Goal: Communication & Community: Share content

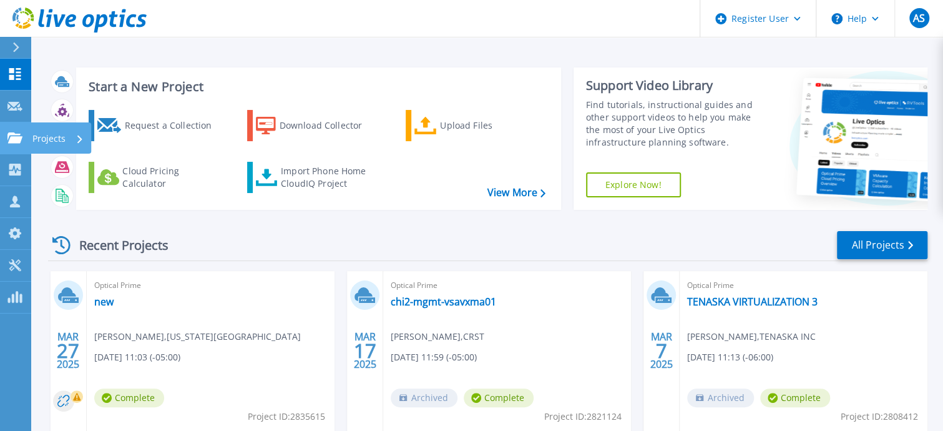
click at [51, 140] on p "Projects" at bounding box center [48, 138] width 33 height 32
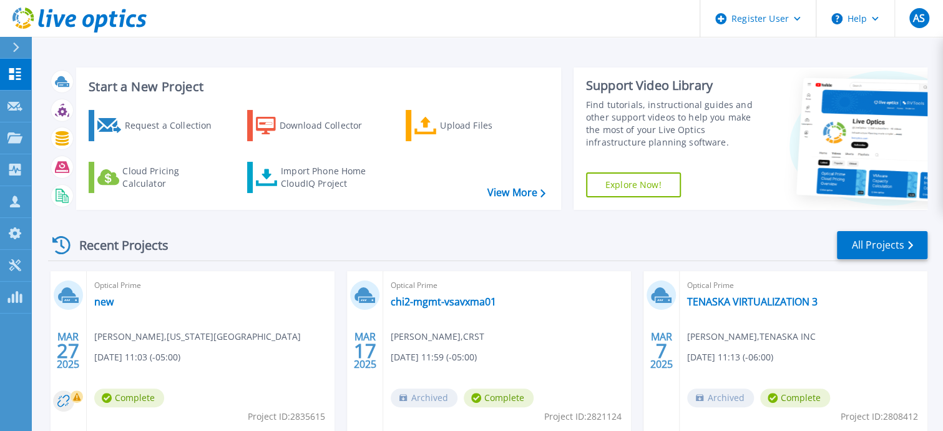
click at [280, 9] on header "Register User Help AS Dell User Aaron Seier Aaron.Seier@Dell.com Dell My Profil…" at bounding box center [471, 18] width 943 height 37
click at [159, 57] on div "Start a New Project Request a Collection Download Collector Upload Files Cloud …" at bounding box center [488, 138] width 880 height 162
click at [47, 138] on p "Projects" at bounding box center [48, 138] width 33 height 32
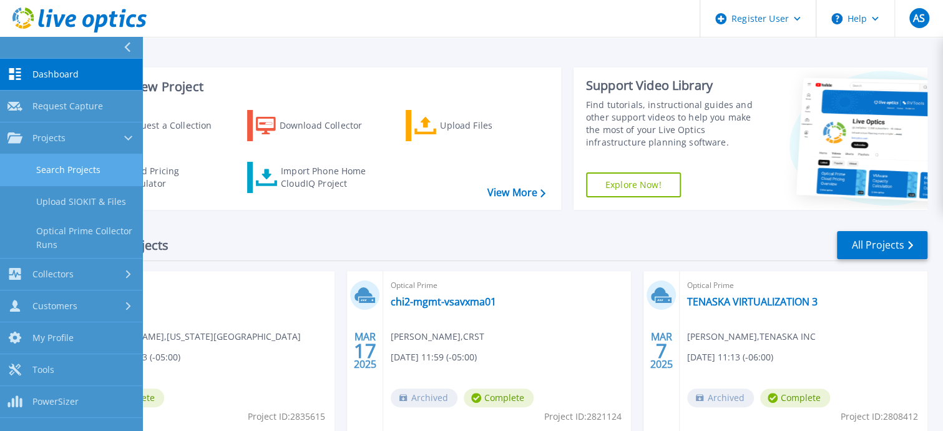
click at [79, 173] on link "Search Projects" at bounding box center [71, 170] width 142 height 32
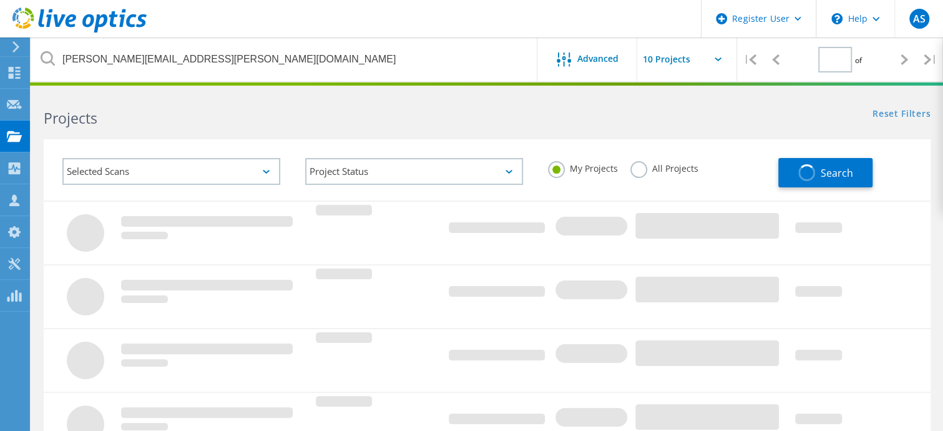
type input "1"
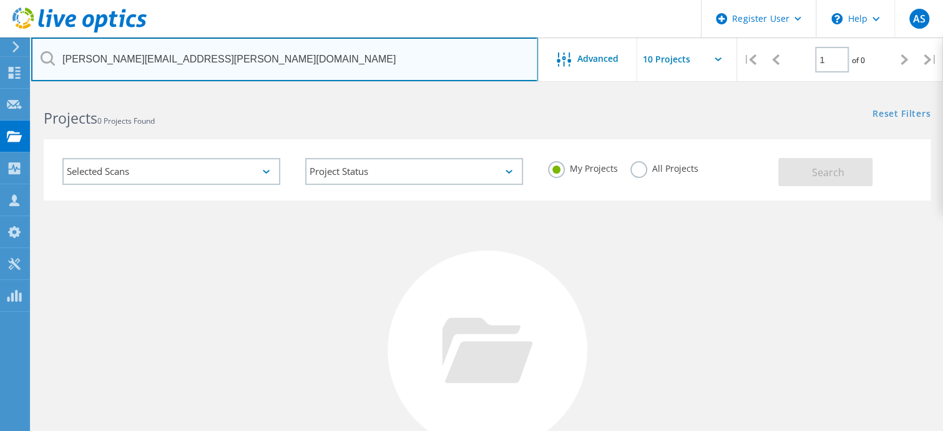
click at [222, 54] on input "[PERSON_NAME][EMAIL_ADDRESS][PERSON_NAME][DOMAIN_NAME]" at bounding box center [284, 59] width 507 height 44
drag, startPoint x: 236, startPoint y: 59, endPoint x: 42, endPoint y: 58, distance: 193.5
click at [42, 58] on div "[PERSON_NAME][EMAIL_ADDRESS][PERSON_NAME][DOMAIN_NAME]" at bounding box center [284, 59] width 506 height 44
paste input "2994545"
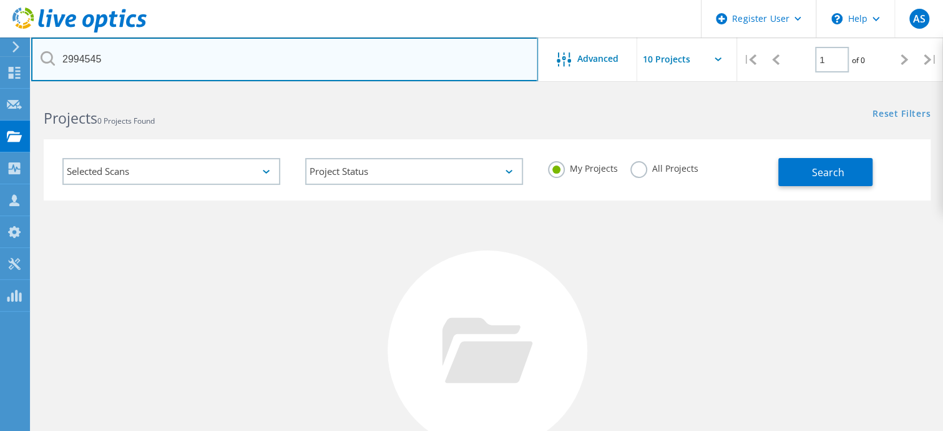
type input "2994545"
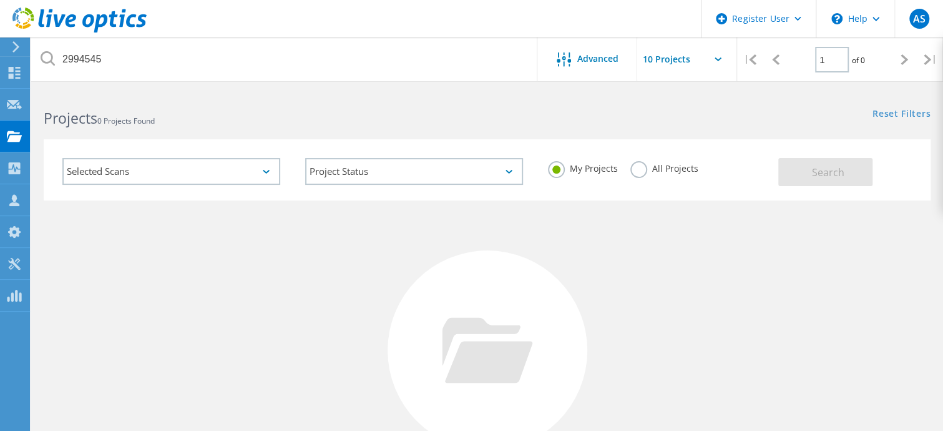
click at [644, 170] on label "All Projects" at bounding box center [664, 167] width 68 height 12
click at [0, 0] on input "All Projects" at bounding box center [0, 0] width 0 height 0
click at [826, 170] on span "Search" at bounding box center [828, 172] width 32 height 14
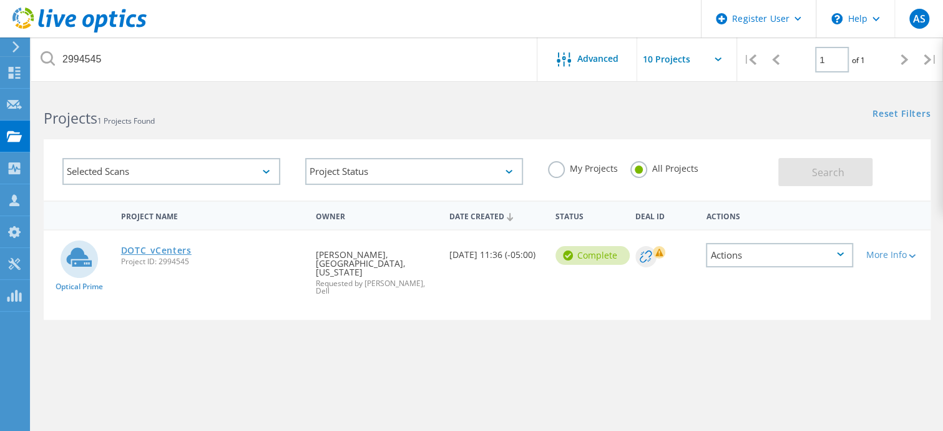
click at [143, 252] on link "DOTC_vCenters" at bounding box center [156, 250] width 71 height 9
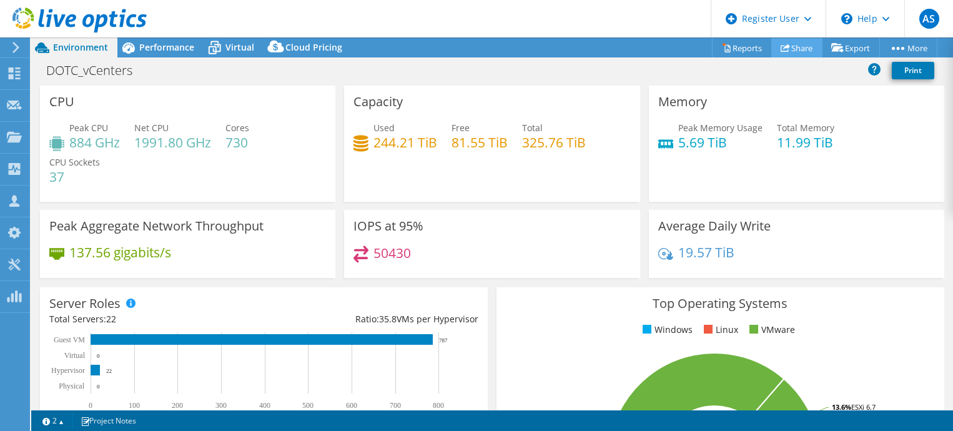
click at [795, 51] on link "Share" at bounding box center [796, 47] width 51 height 19
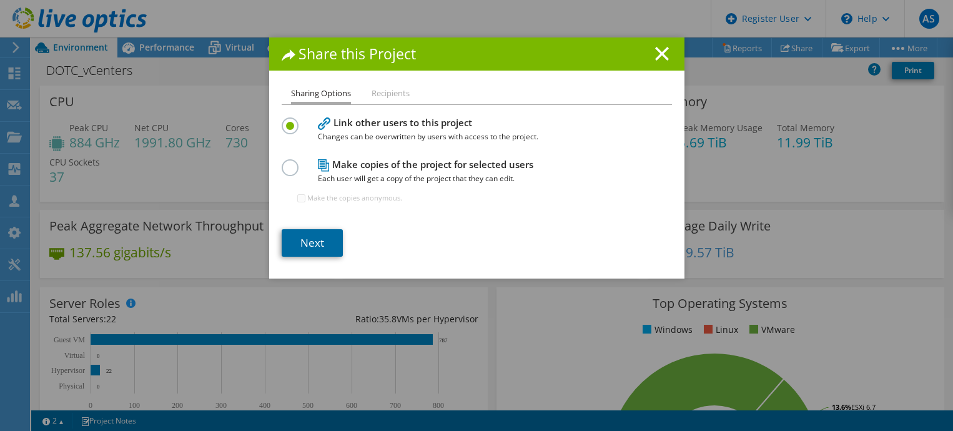
click at [307, 249] on link "Next" at bounding box center [312, 242] width 61 height 27
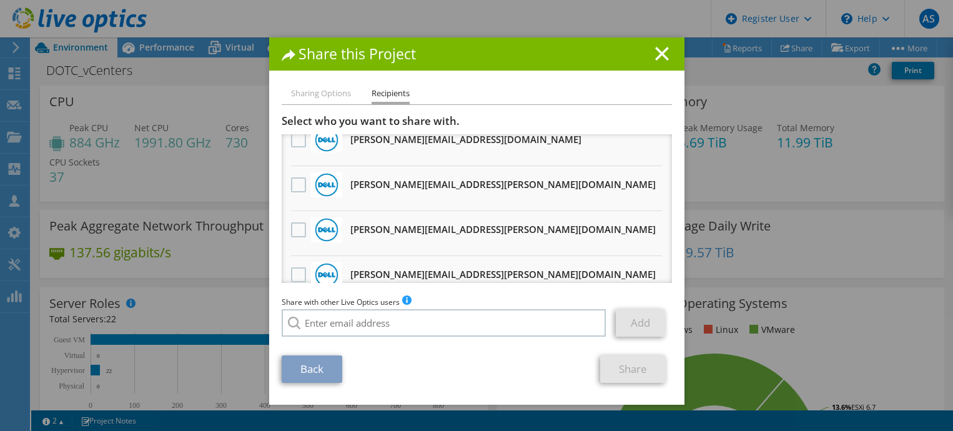
scroll to position [571, 0]
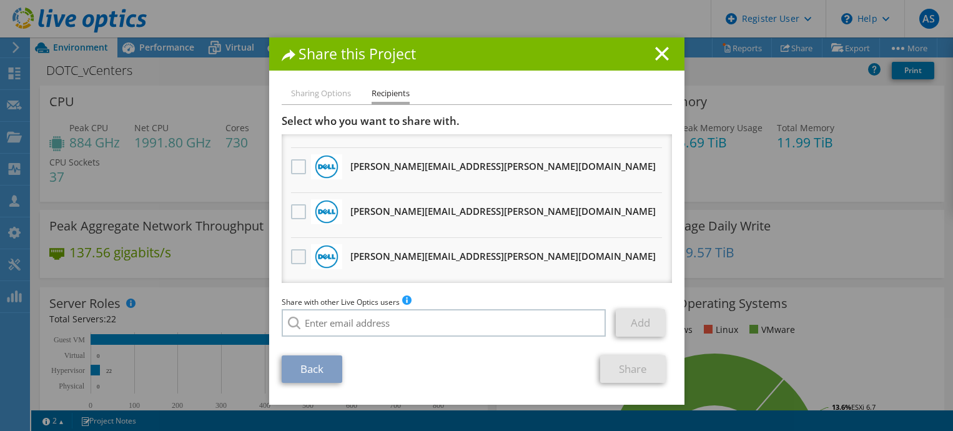
click at [296, 260] on label at bounding box center [300, 256] width 18 height 15
click at [0, 0] on input "checkbox" at bounding box center [0, 0] width 0 height 0
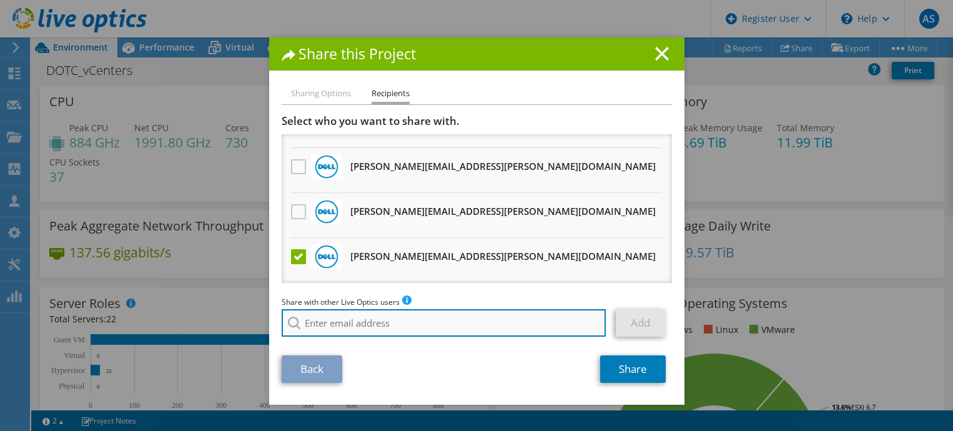
click at [332, 325] on input "search" at bounding box center [444, 322] width 325 height 27
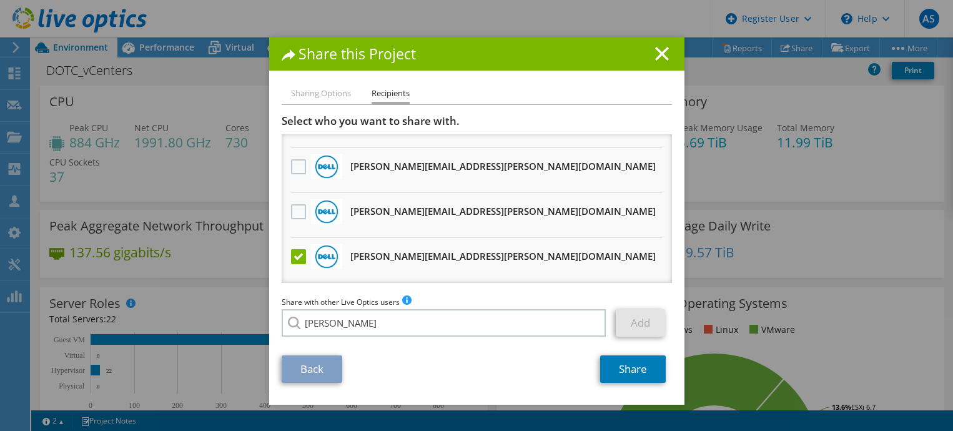
click at [340, 339] on li "Kaustubh.Jha@dell.com" at bounding box center [409, 331] width 254 height 15
type input "Kaustubh.Jha@dell.com"
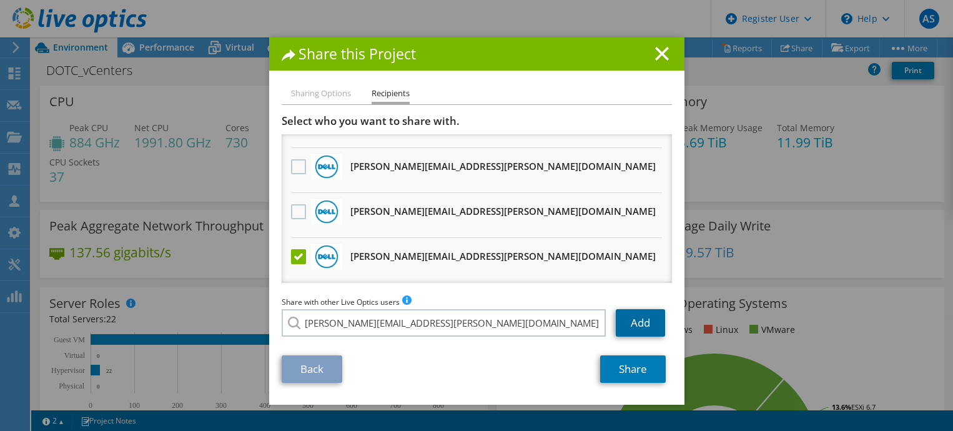
click at [638, 325] on link "Add" at bounding box center [639, 322] width 49 height 27
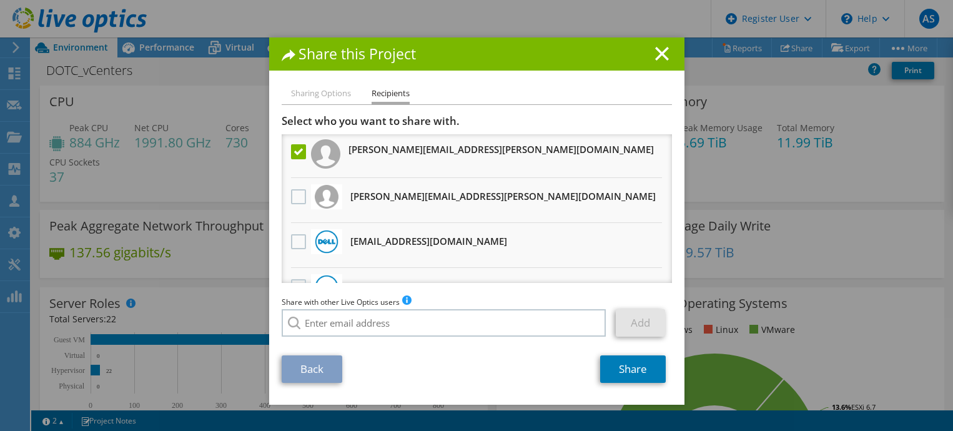
scroll to position [0, 0]
click at [615, 366] on link "Share" at bounding box center [633, 368] width 66 height 27
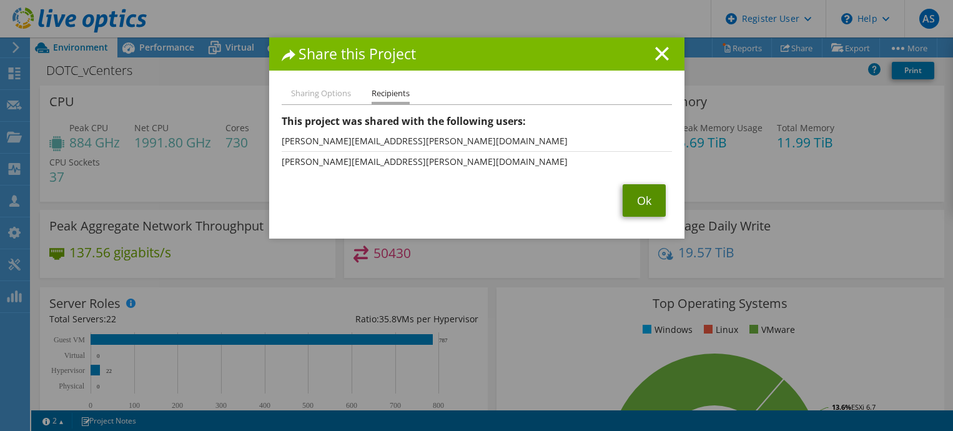
click at [642, 203] on link "Ok" at bounding box center [643, 200] width 43 height 32
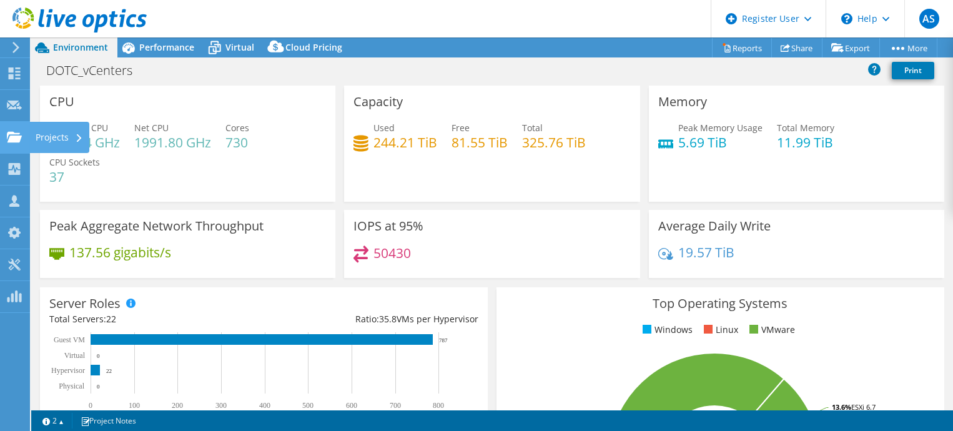
click at [47, 134] on div "Projects" at bounding box center [59, 137] width 60 height 31
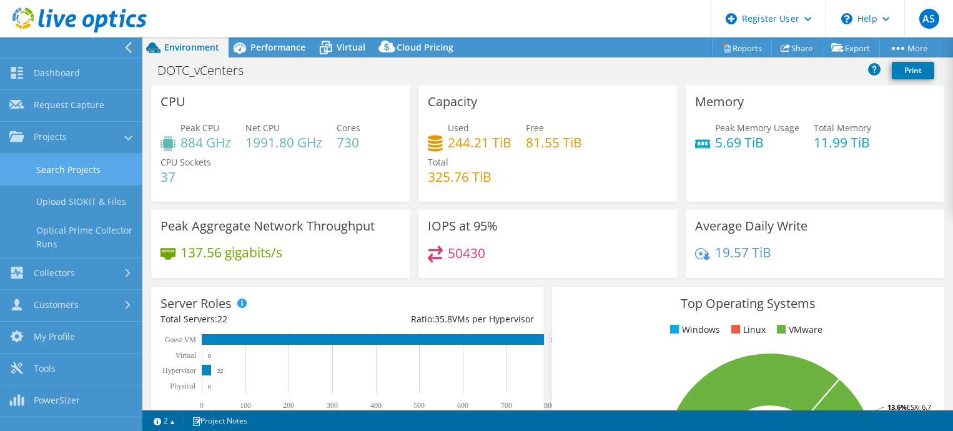
click at [106, 164] on link "Search Projects" at bounding box center [71, 170] width 142 height 32
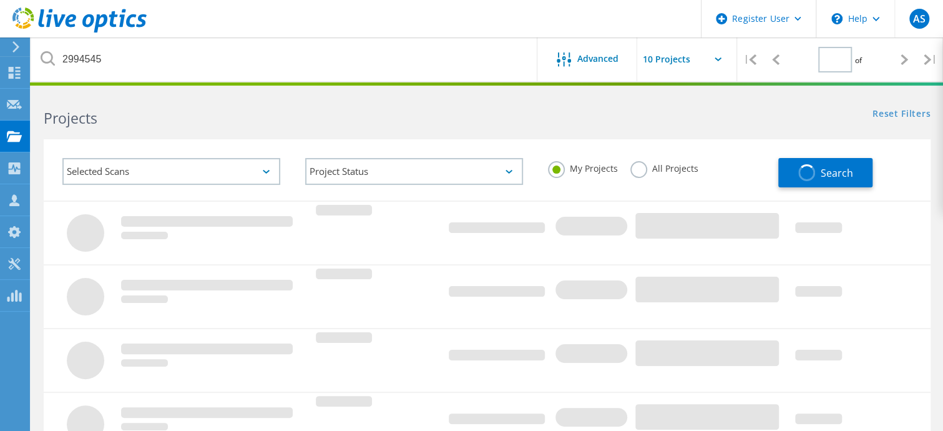
type input "1"
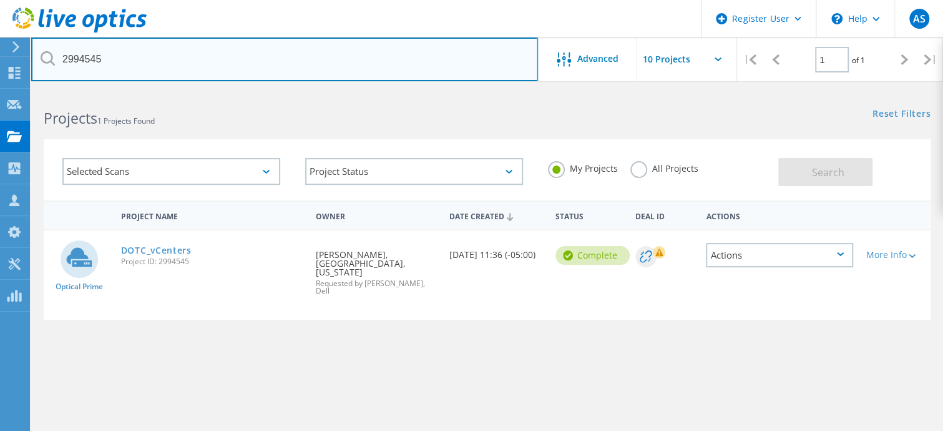
drag, startPoint x: 184, startPoint y: 50, endPoint x: 61, endPoint y: 51, distance: 123.6
click at [62, 51] on input "2994545" at bounding box center [284, 59] width 507 height 44
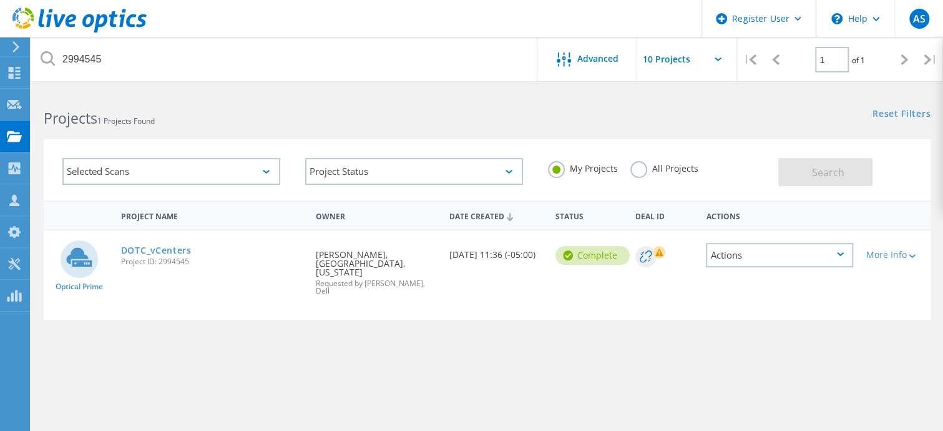
click at [642, 171] on label "All Projects" at bounding box center [664, 167] width 68 height 12
click at [0, 0] on input "All Projects" at bounding box center [0, 0] width 0 height 0
click at [812, 173] on span "Search" at bounding box center [828, 172] width 32 height 14
click at [162, 251] on link "DOTC_vCenters" at bounding box center [156, 250] width 71 height 9
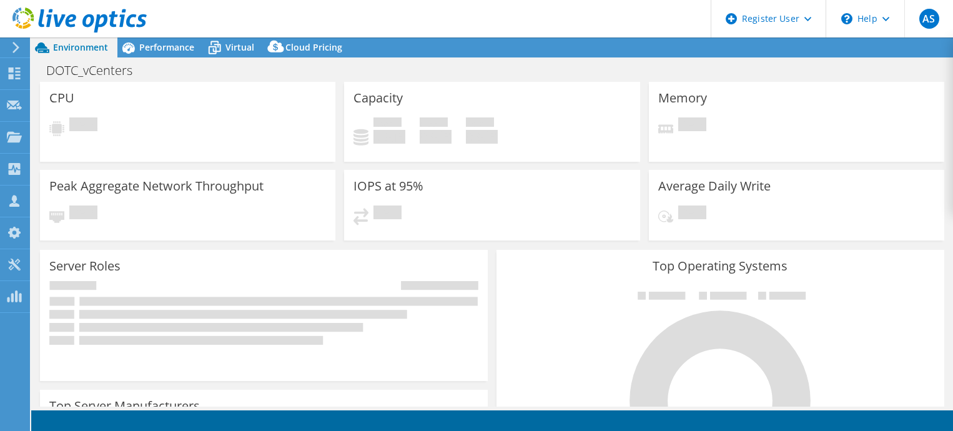
select select "USD"
